Goal: Browse casually

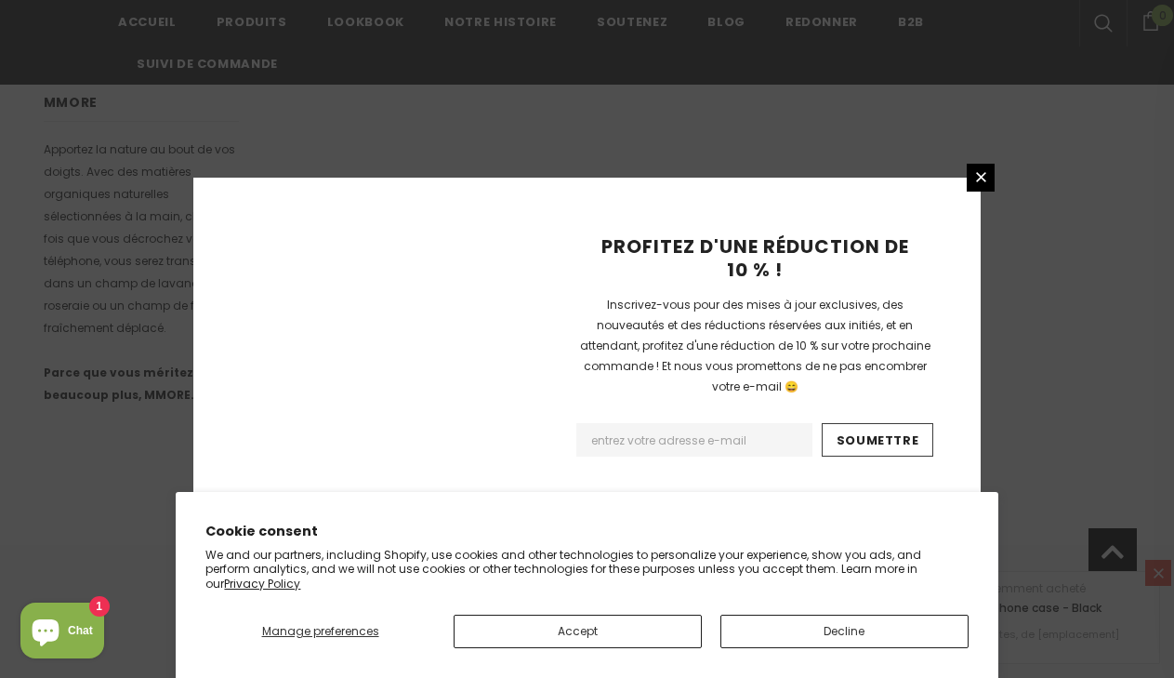
scroll to position [1311, 0]
